Goal: Task Accomplishment & Management: Manage account settings

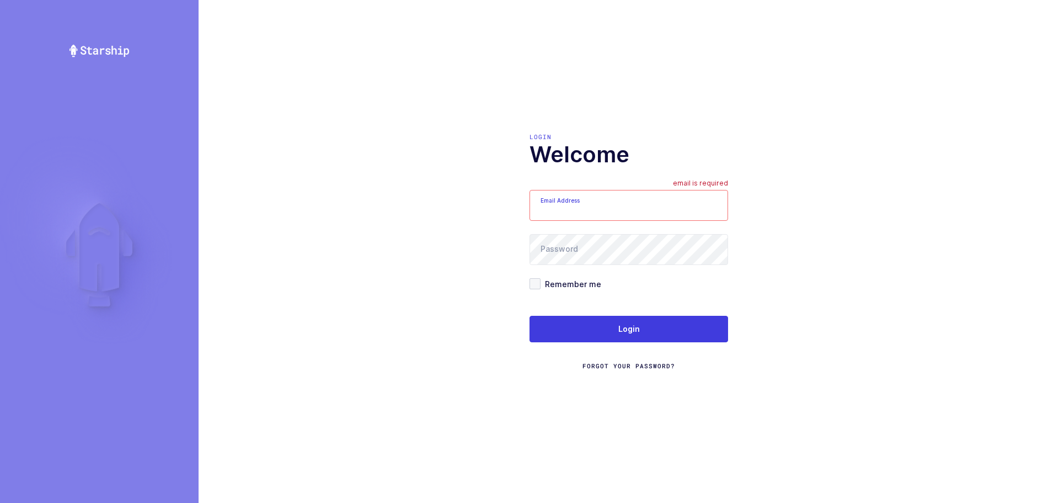
type input "mundo@janustrade.com"
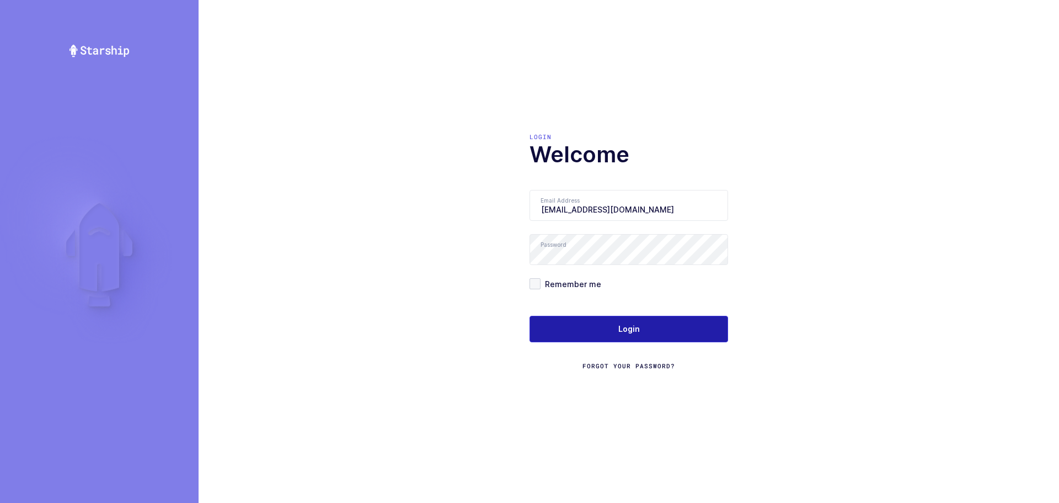
click at [627, 334] on span "Login" at bounding box center [630, 328] width 22 height 11
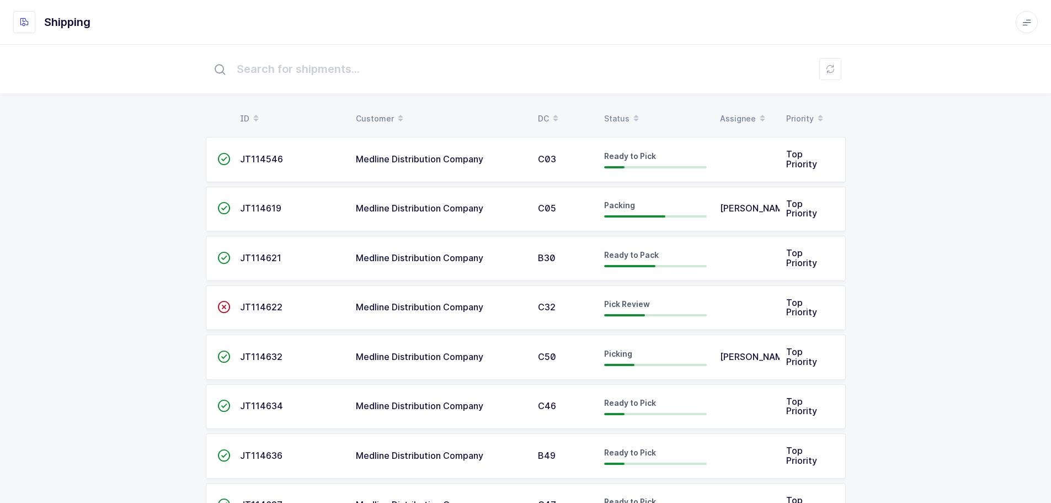
click at [617, 114] on div "Status" at bounding box center [655, 118] width 103 height 19
